Goal: Obtain resource: Download file/media

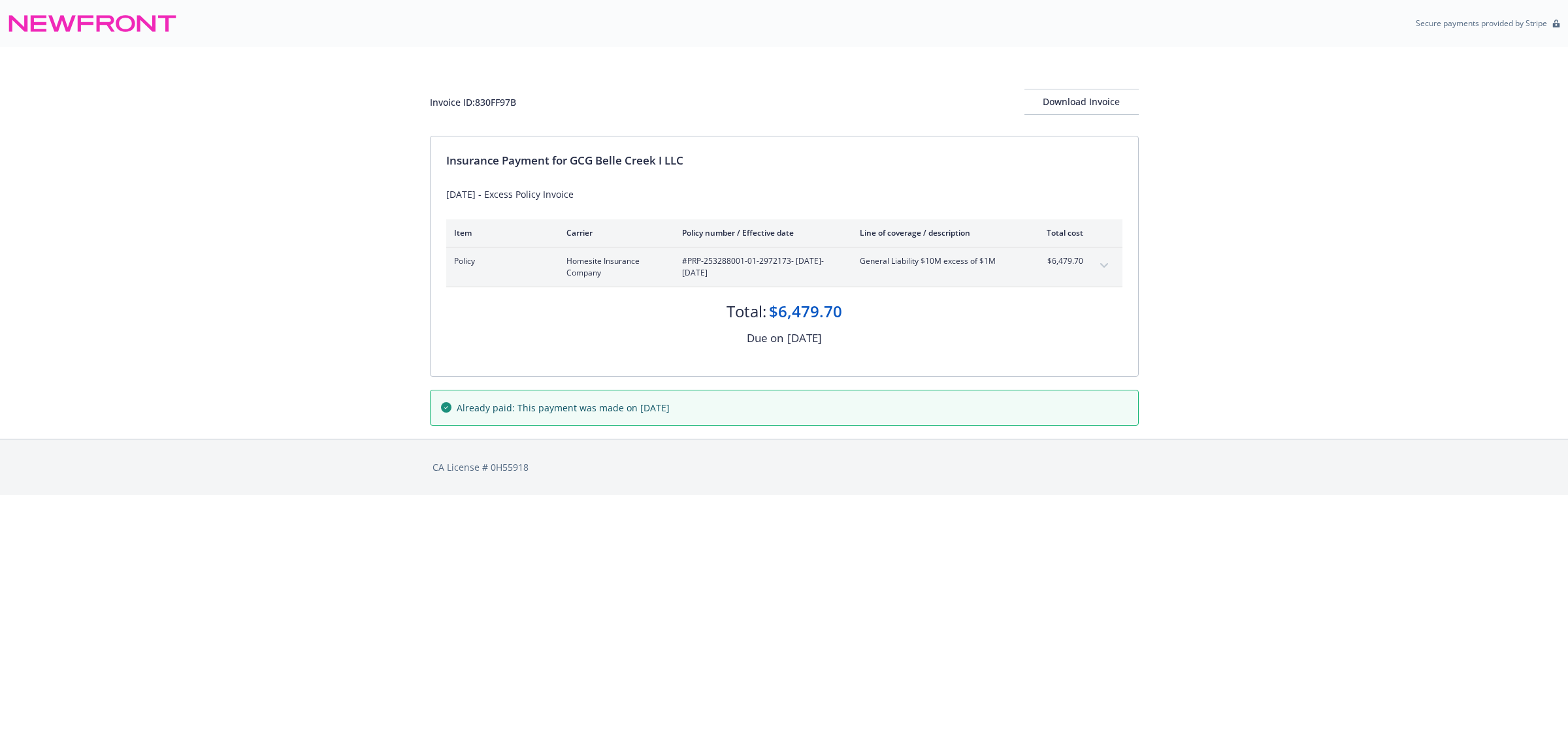
click at [297, 330] on div "Invoice ID: 830FF97B Download Invoice Insurance Payment for GCG Belle Creek I L…" at bounding box center [784, 243] width 1568 height 392
